Goal: Task Accomplishment & Management: Use online tool/utility

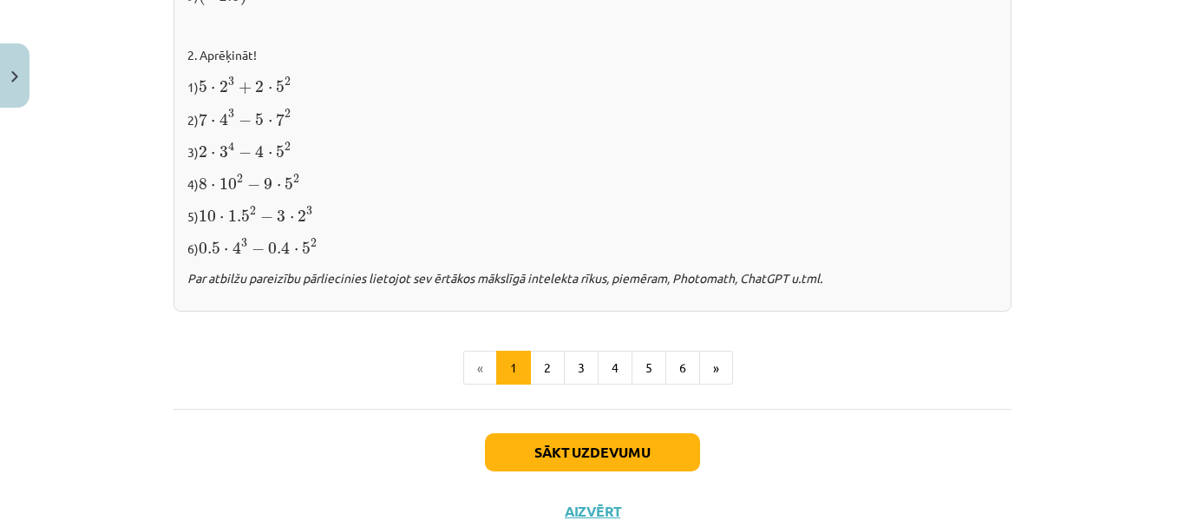
scroll to position [1889, 0]
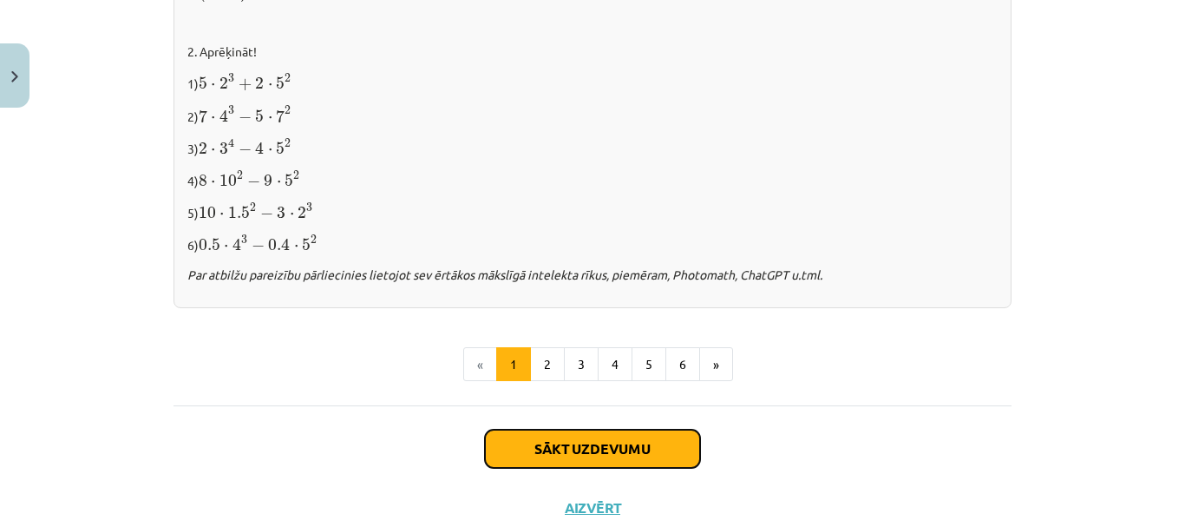
click at [579, 456] on button "Sākt uzdevumu" at bounding box center [592, 448] width 215 height 38
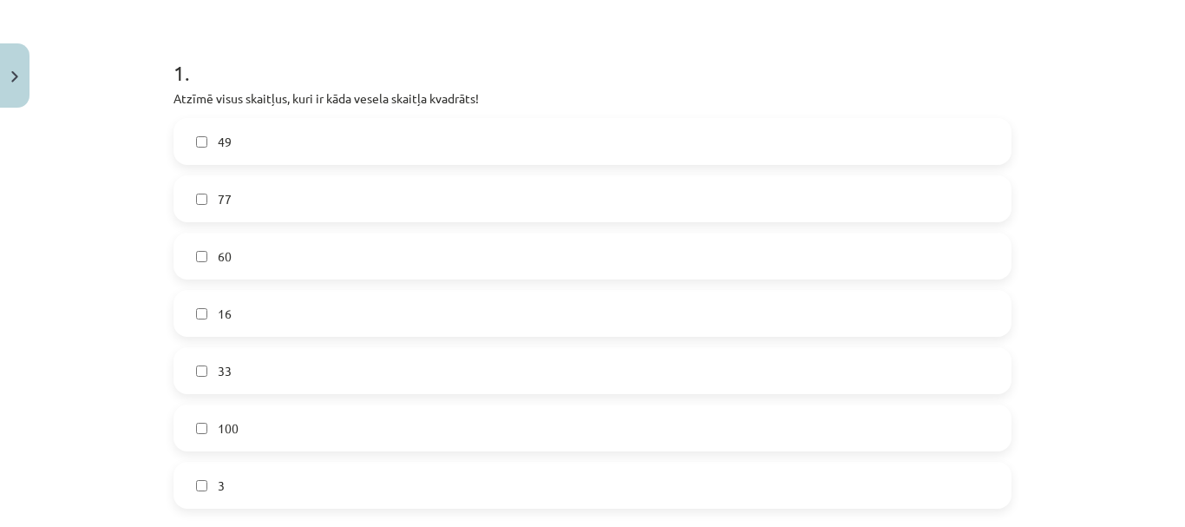
scroll to position [316, 0]
click at [404, 138] on label "49" at bounding box center [592, 140] width 835 height 43
click at [306, 321] on label "16" at bounding box center [592, 312] width 835 height 43
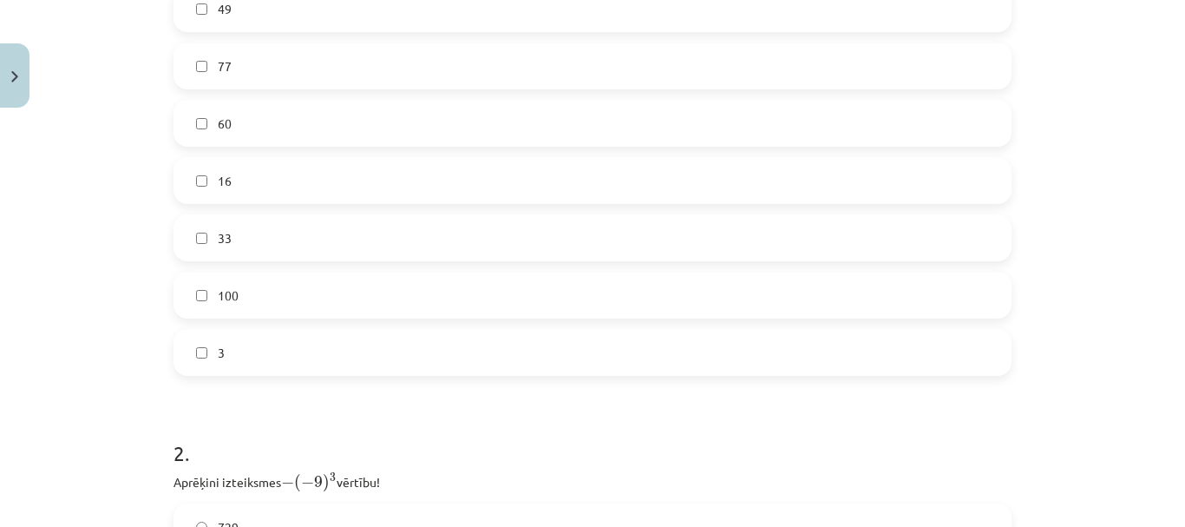
scroll to position [447, 0]
click at [295, 293] on label "100" at bounding box center [592, 295] width 835 height 43
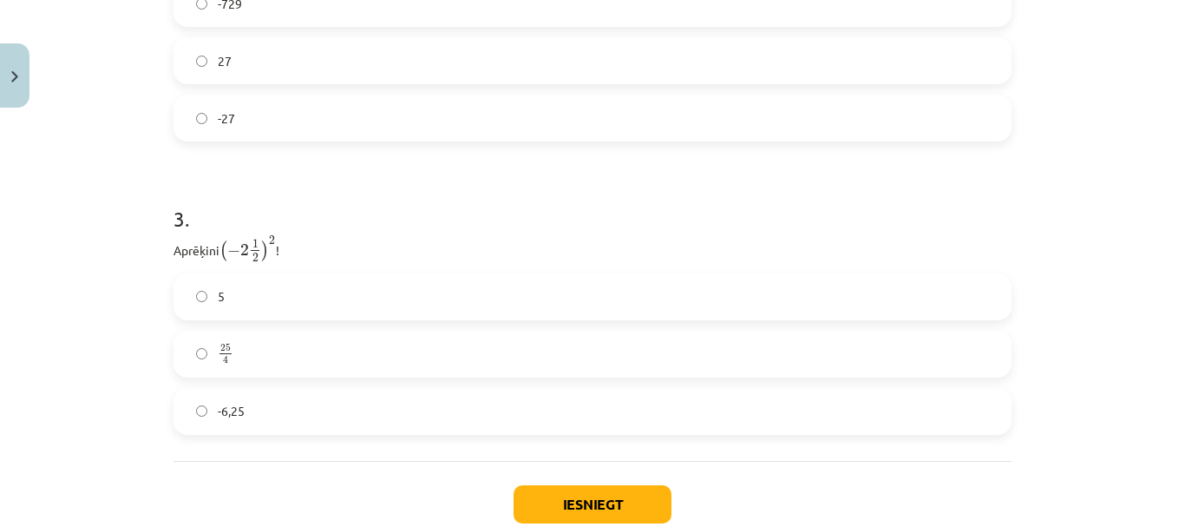
scroll to position [1137, 0]
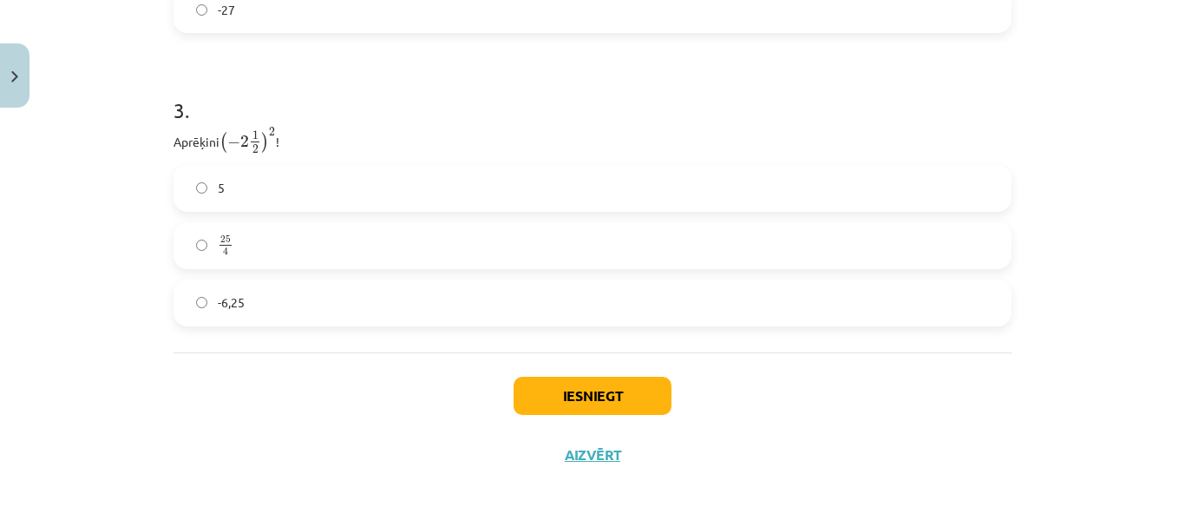
click at [301, 233] on label "25 4 25 4" at bounding box center [592, 245] width 835 height 43
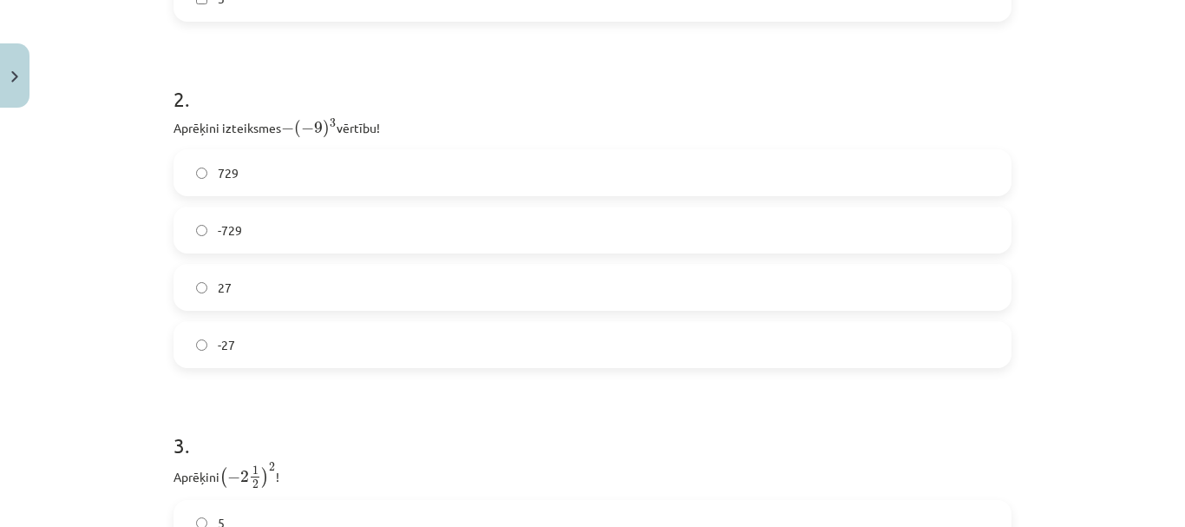
scroll to position [801, 0]
click at [328, 167] on label "729" at bounding box center [592, 173] width 835 height 43
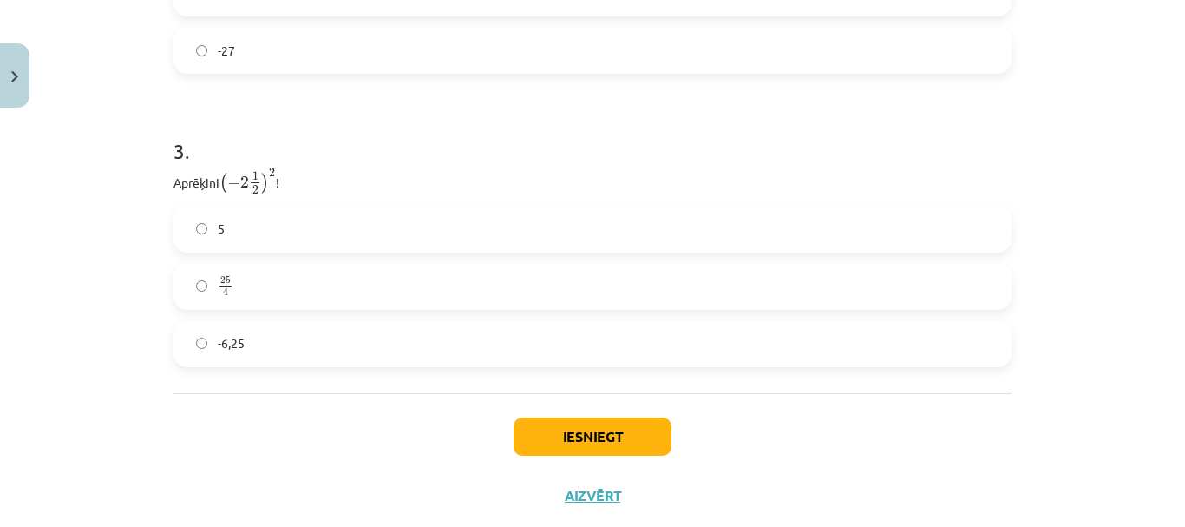
scroll to position [1092, 0]
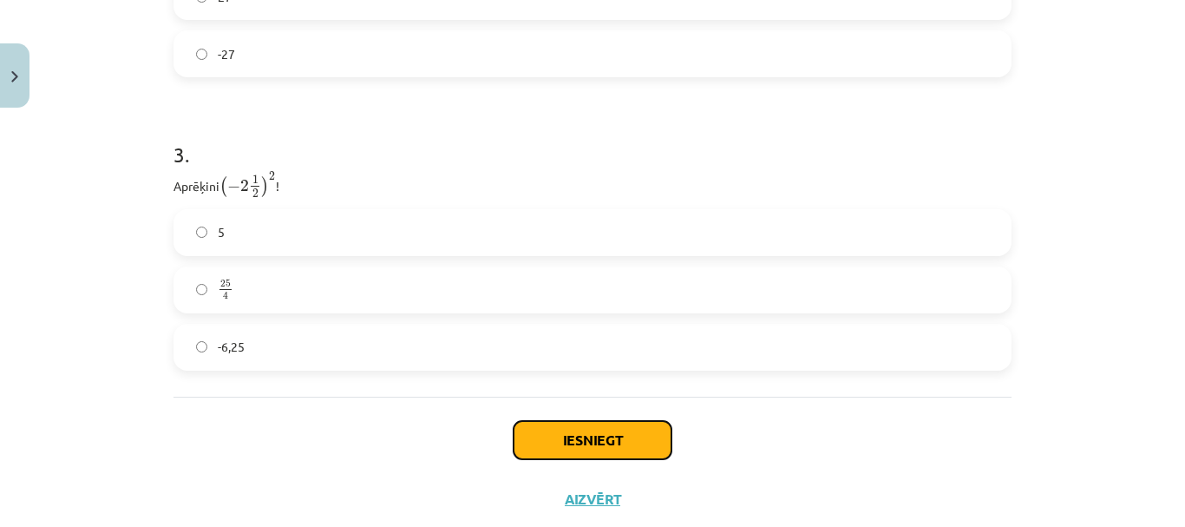
click at [555, 447] on button "Iesniegt" at bounding box center [593, 440] width 158 height 38
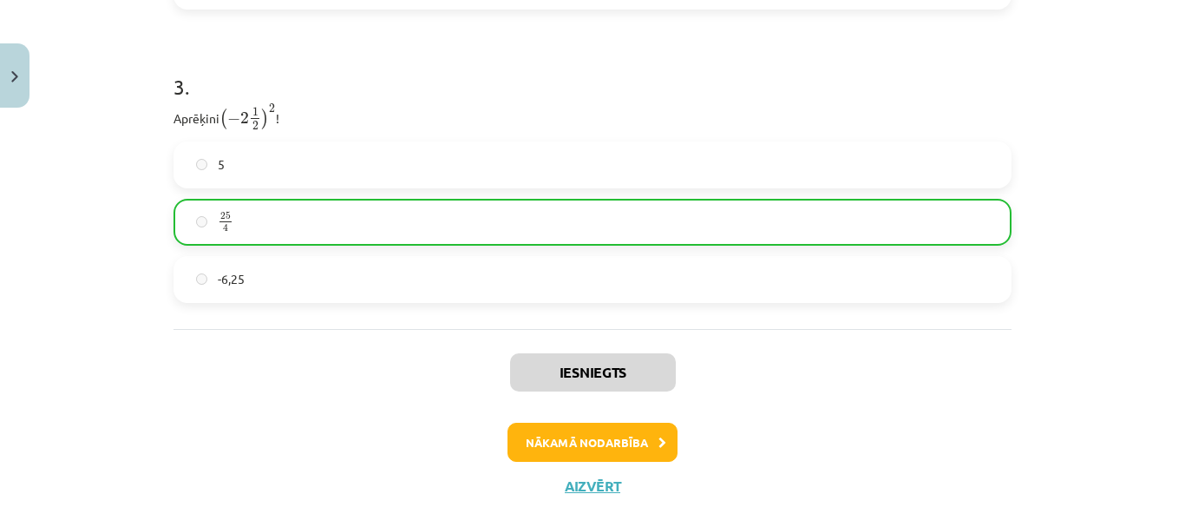
scroll to position [1191, 0]
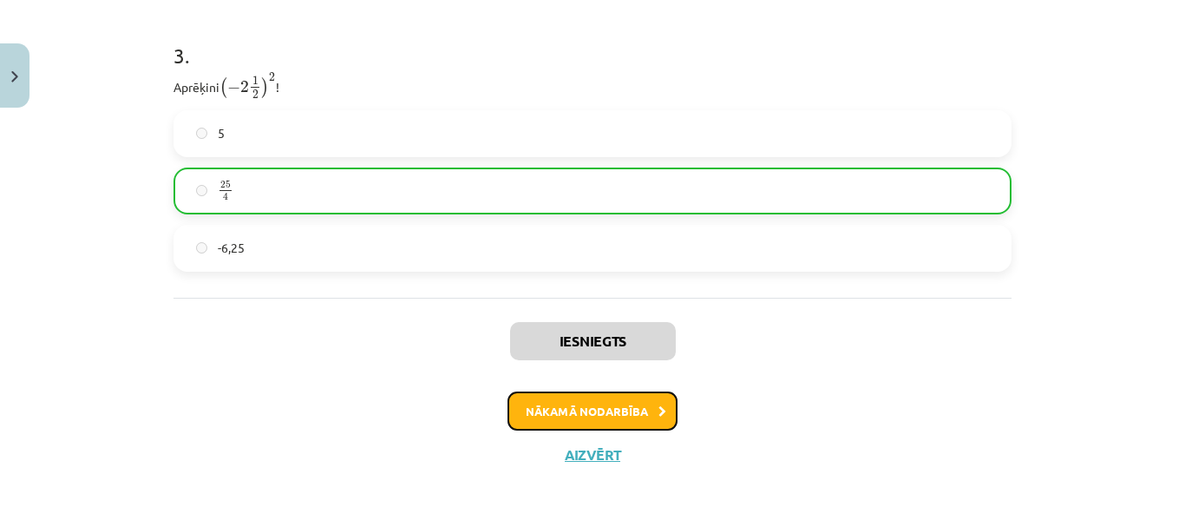
click at [563, 408] on button "Nākamā nodarbība" at bounding box center [593, 411] width 170 height 40
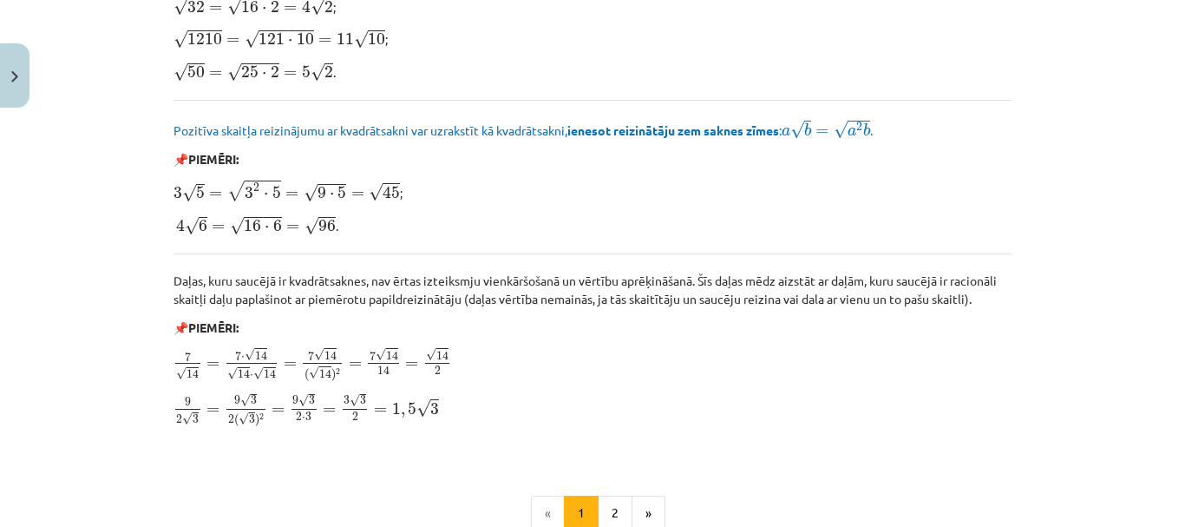
scroll to position [2190, 0]
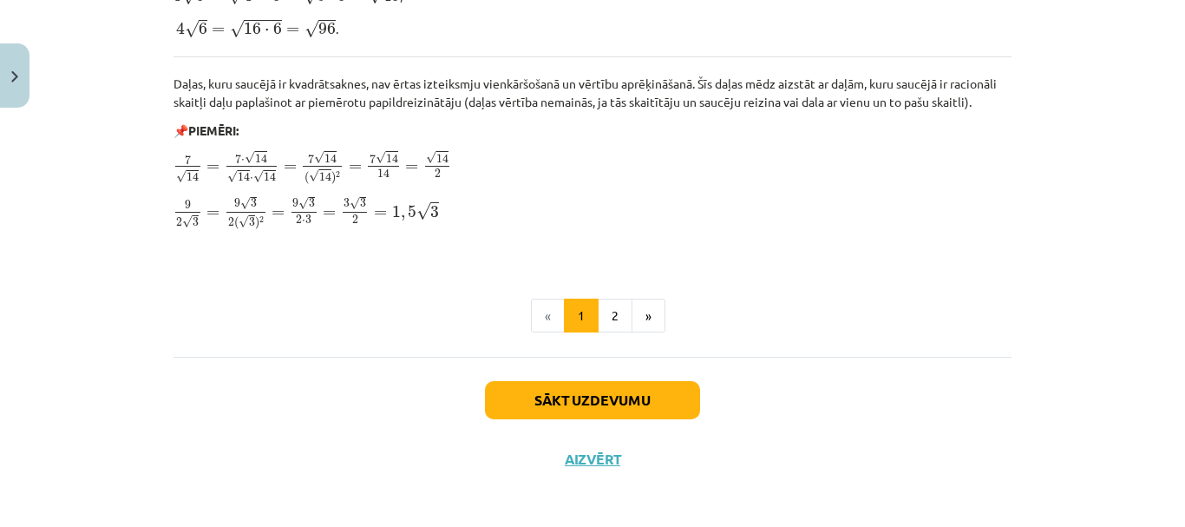
click at [540, 305] on li "«" at bounding box center [548, 315] width 34 height 35
click at [573, 455] on button "Aizvērt" at bounding box center [593, 458] width 66 height 17
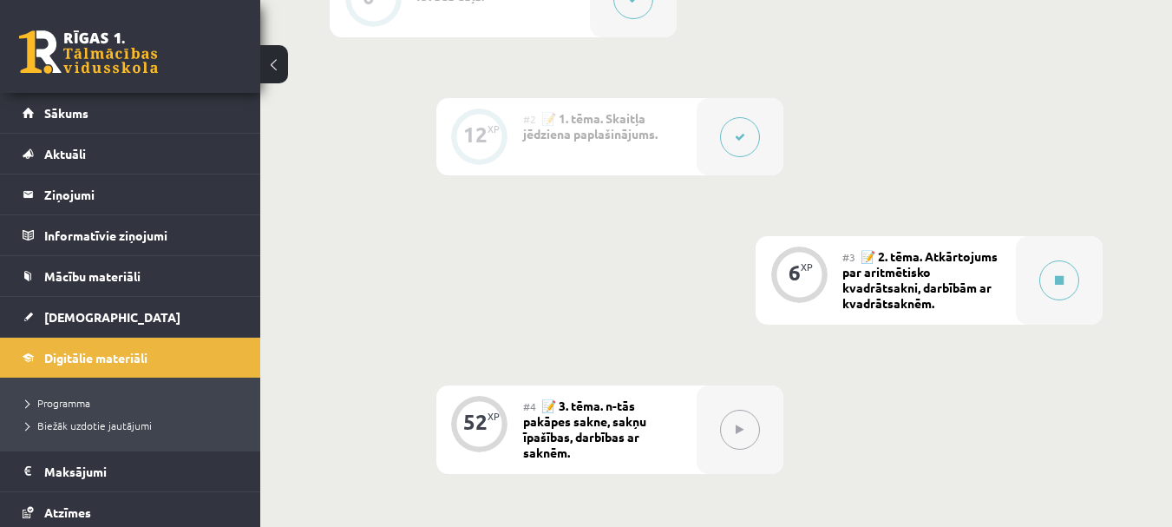
click at [589, 112] on span "📝 1. tēma. Skaitļa jēdziena paplašinājums." at bounding box center [590, 125] width 134 height 31
click at [742, 129] on button at bounding box center [740, 137] width 40 height 40
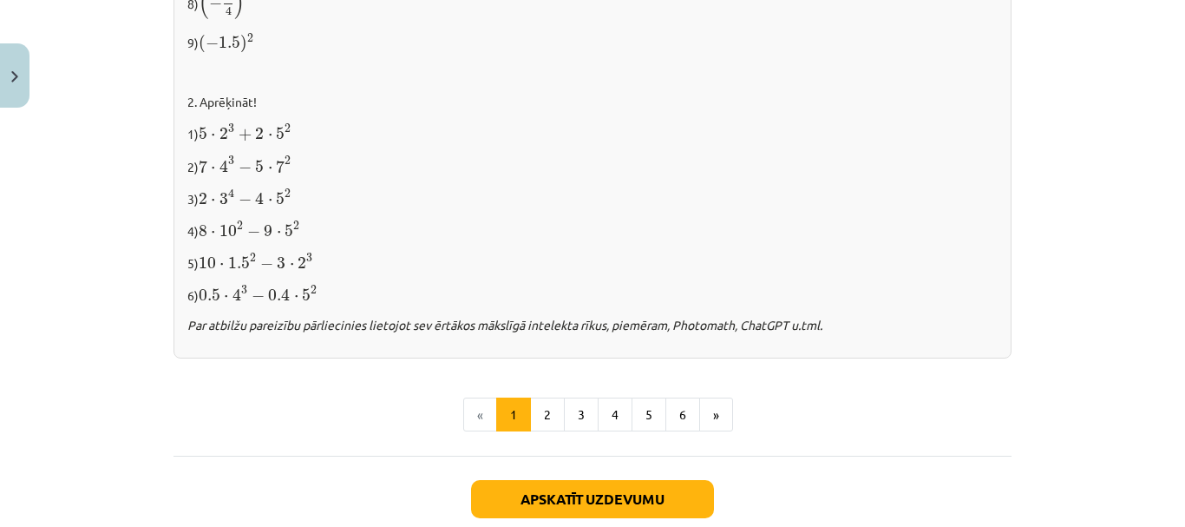
scroll to position [1838, 0]
click at [724, 117] on button at bounding box center [744, 137] width 40 height 40
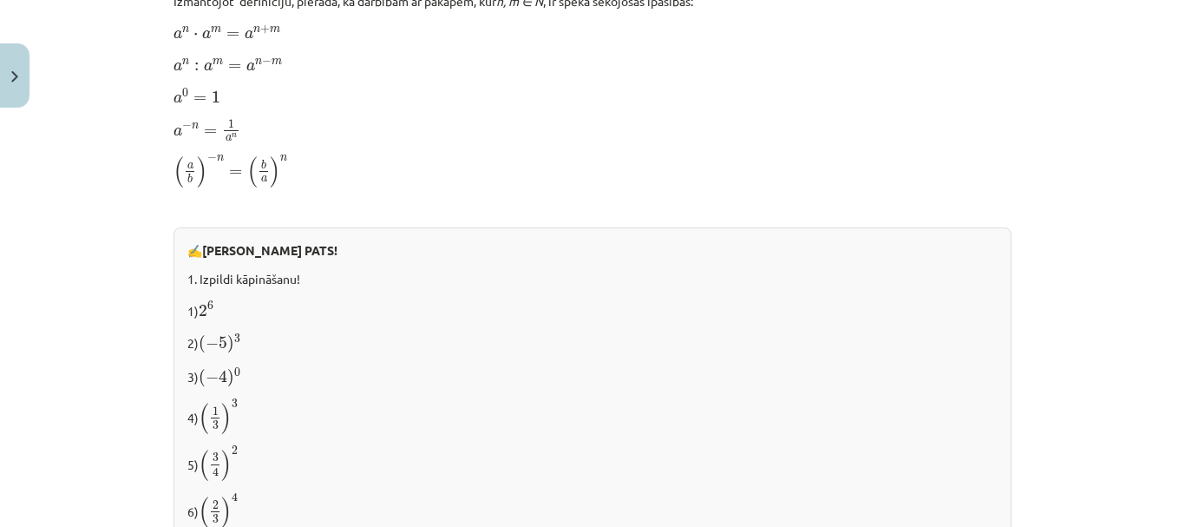
scroll to position [1245, 0]
